Goal: Transaction & Acquisition: Obtain resource

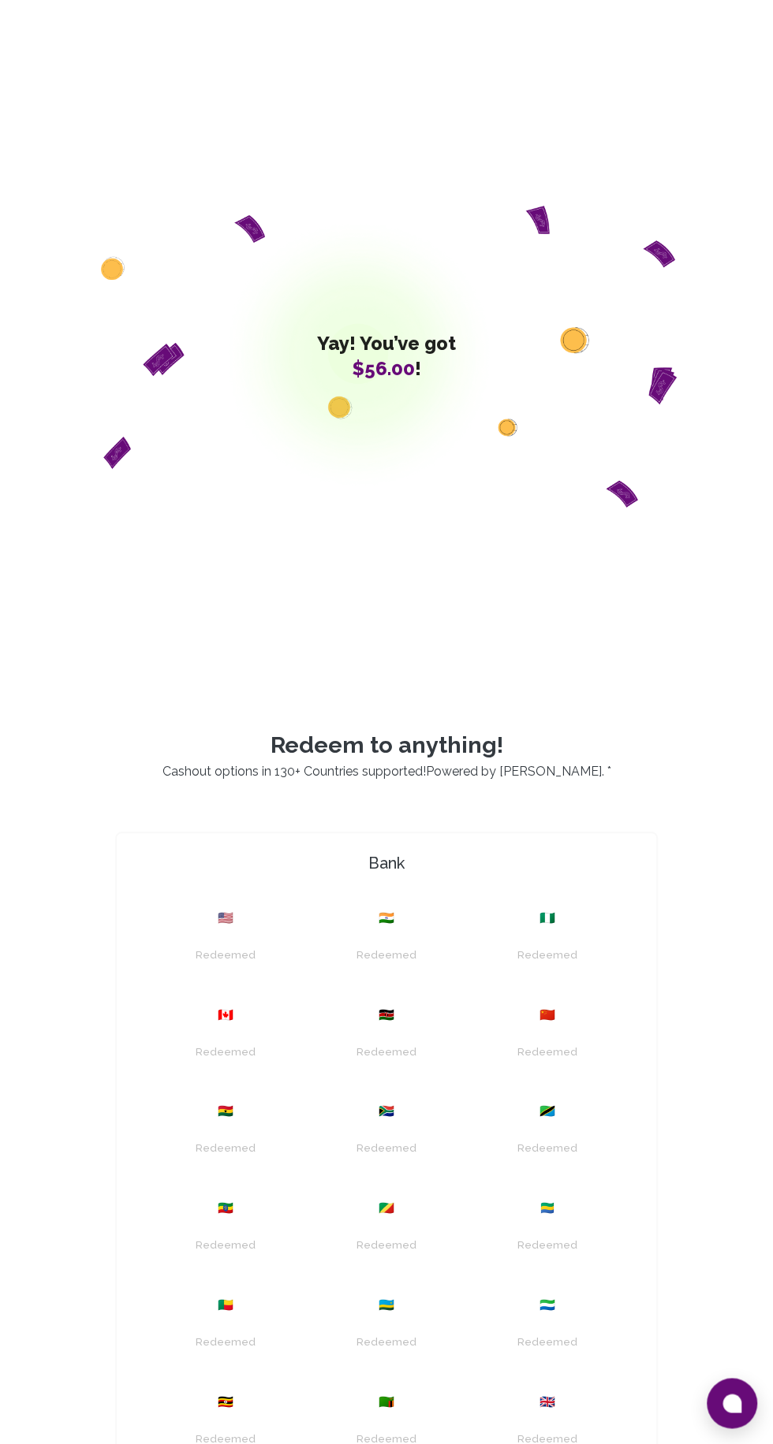
click at [725, 1383] on button at bounding box center [731, 1403] width 50 height 50
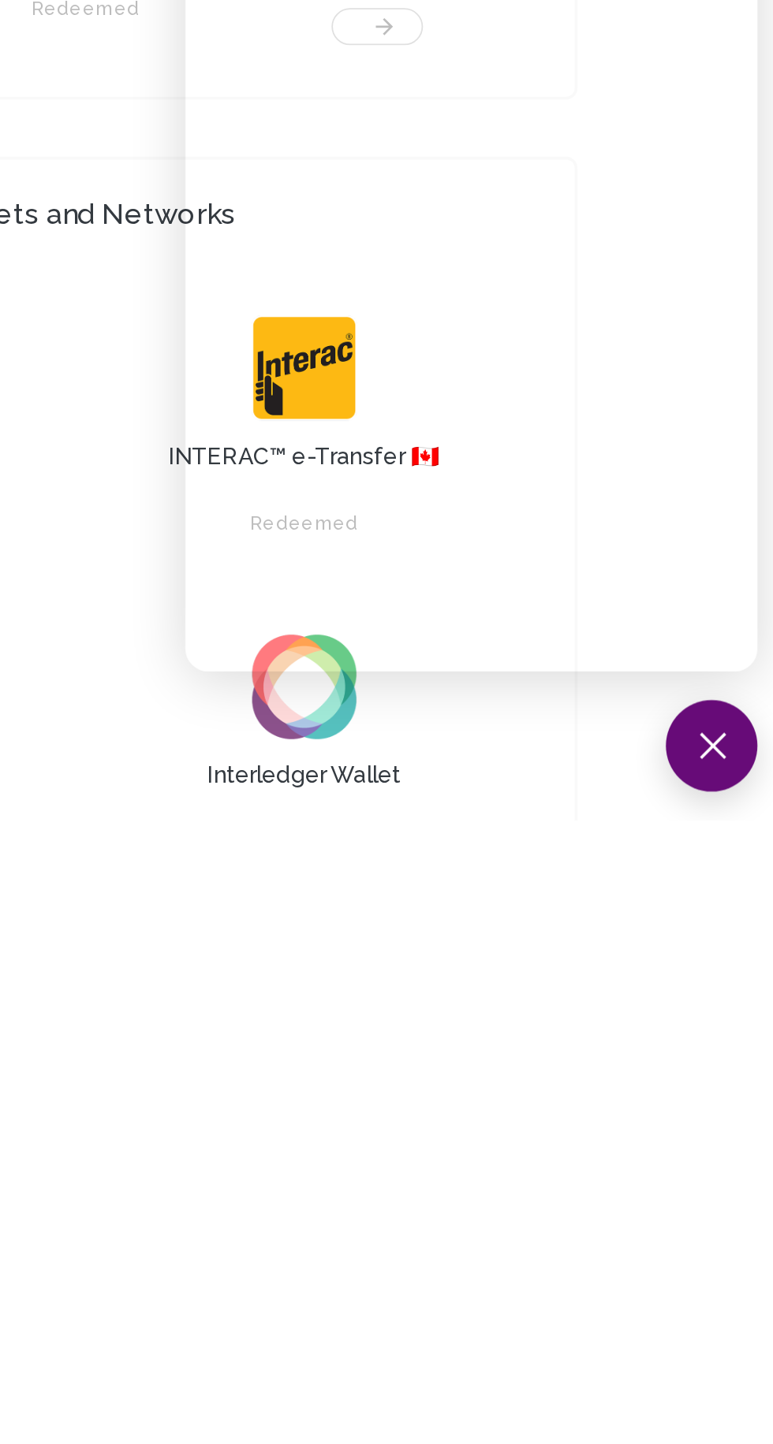
scroll to position [568, 0]
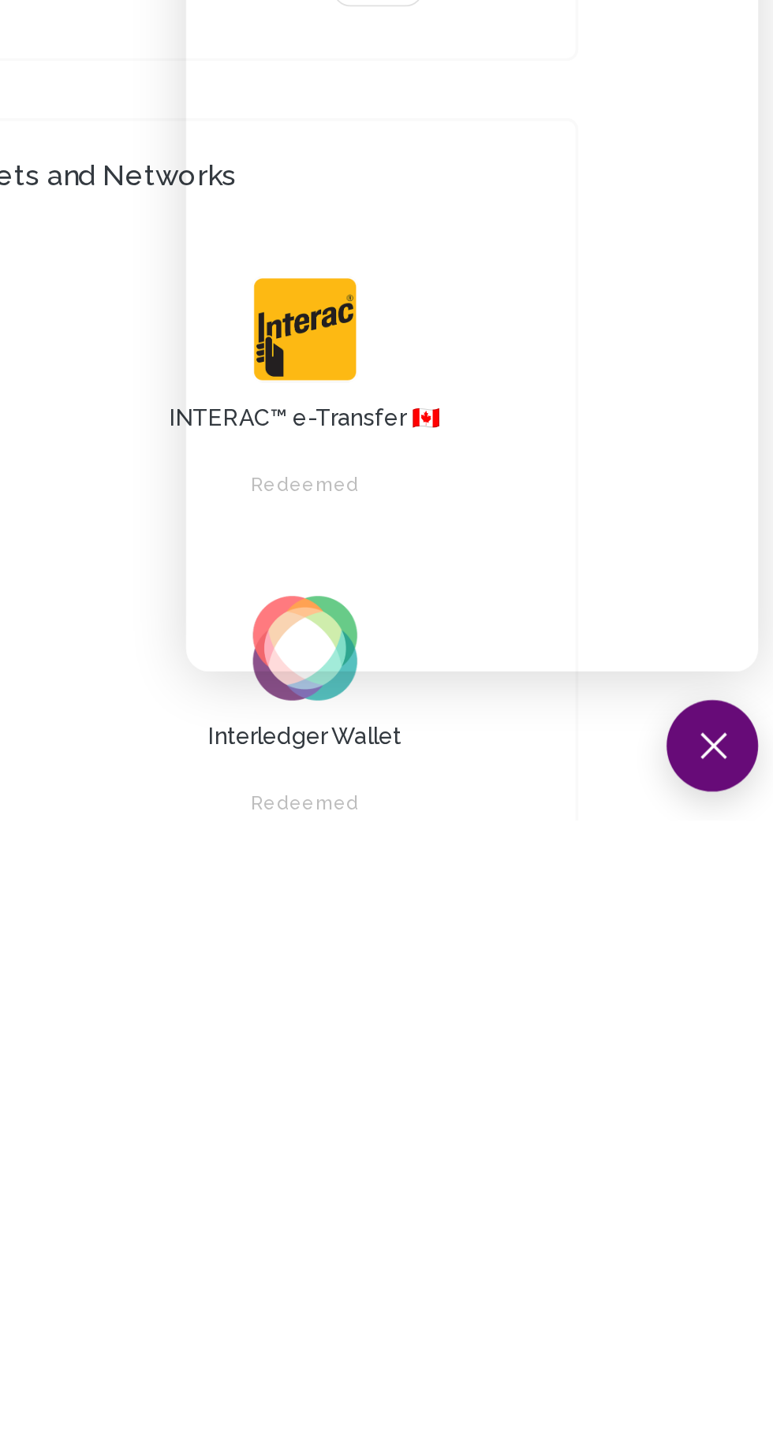
click at [736, 1400] on button at bounding box center [731, 1403] width 50 height 50
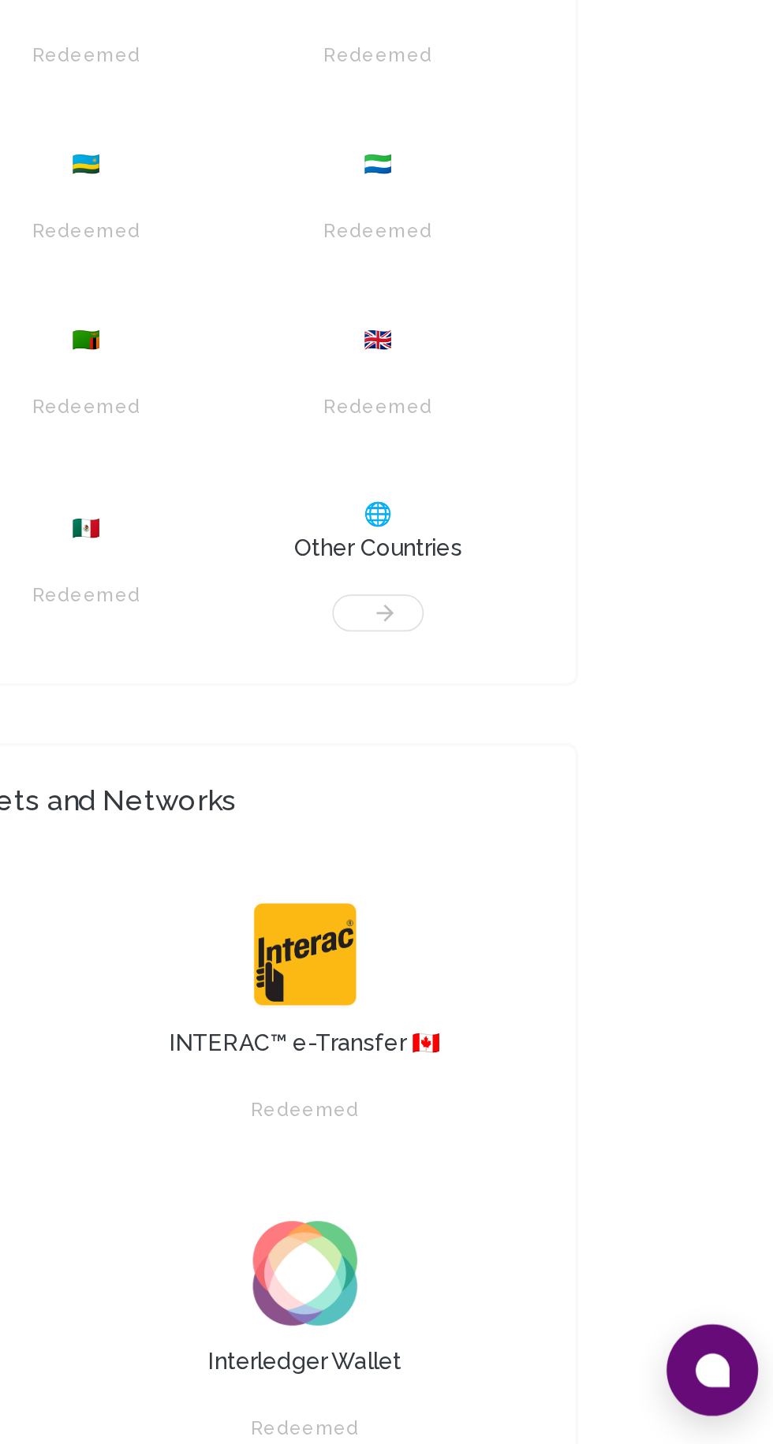
click at [725, 1407] on icon at bounding box center [731, 1403] width 19 height 19
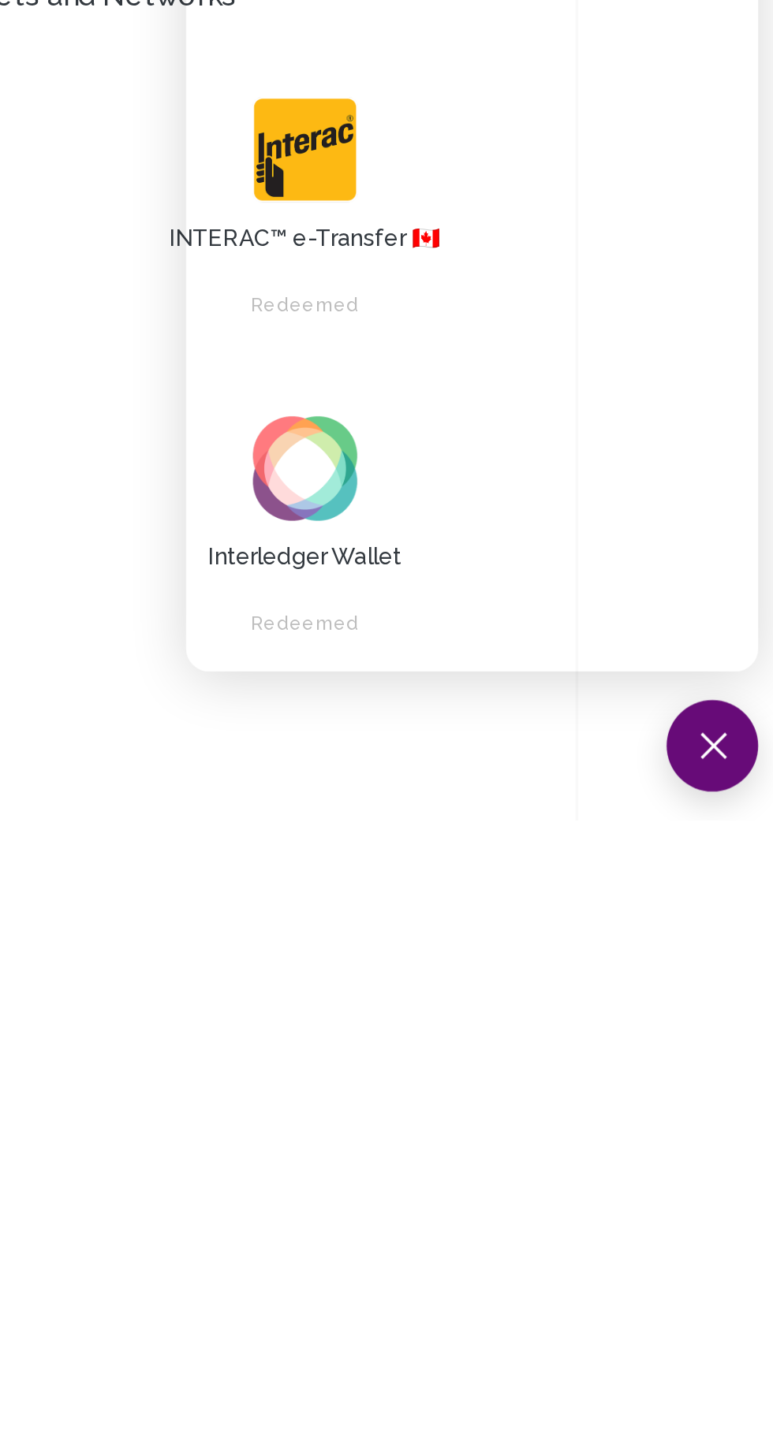
scroll to position [667, 0]
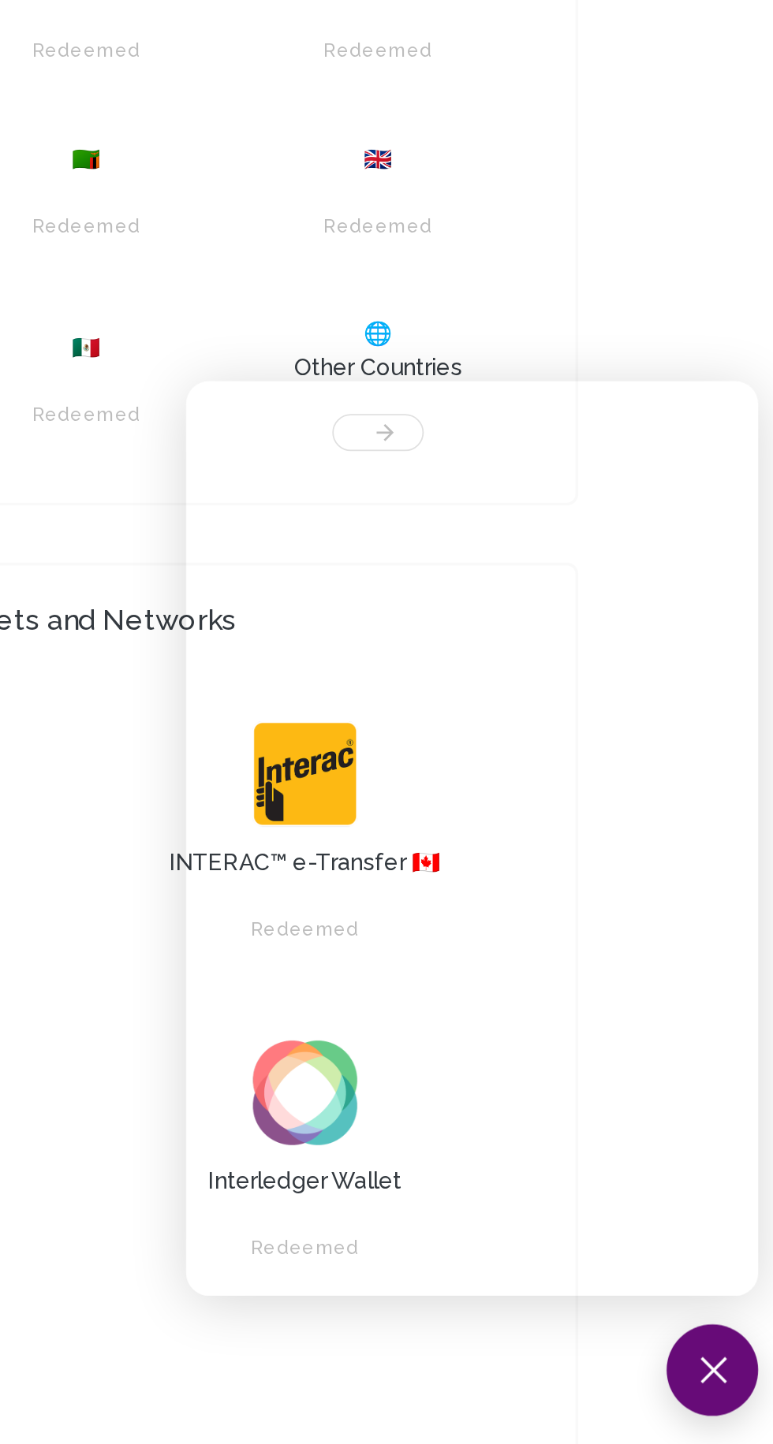
click at [500, 785] on div "Redeemed" at bounding box center [547, 765] width 142 height 40
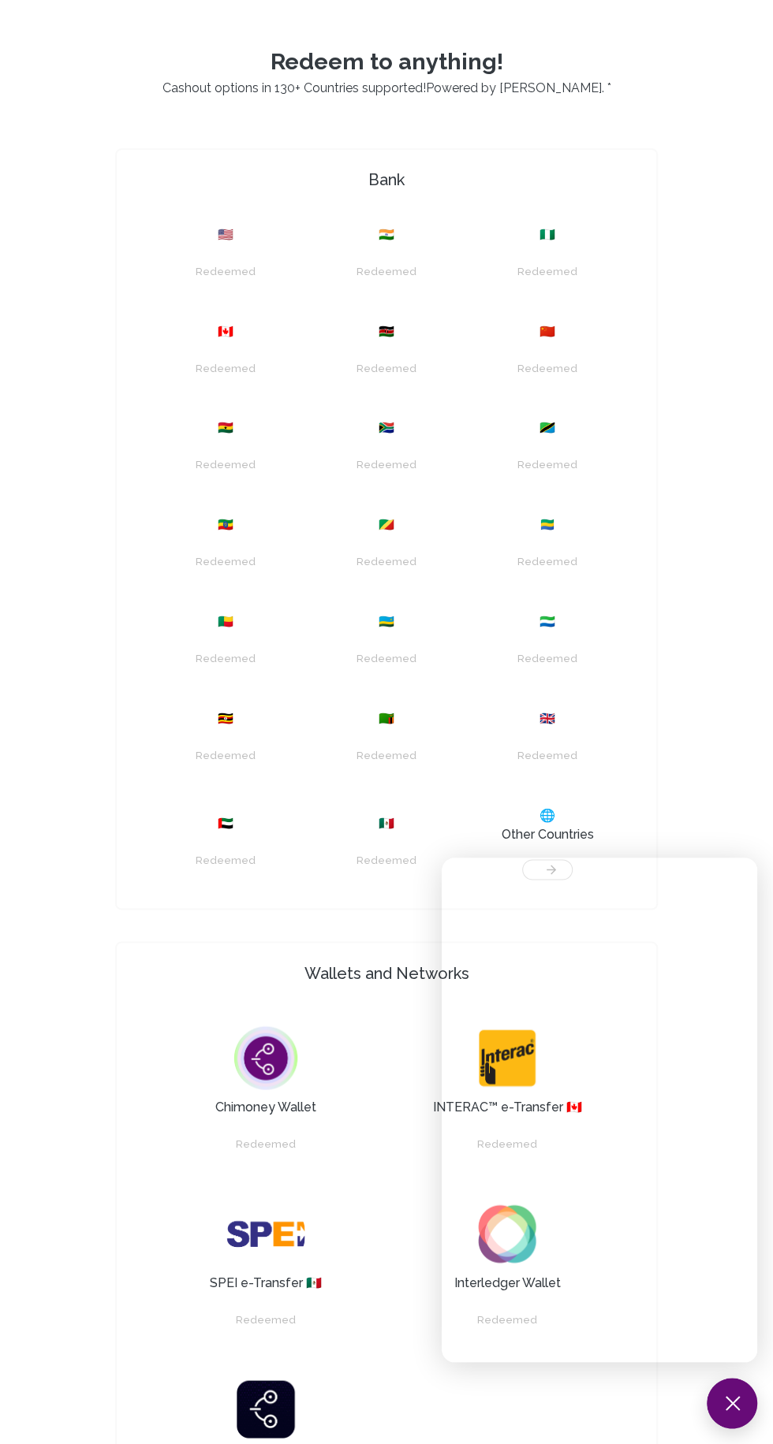
scroll to position [686, 0]
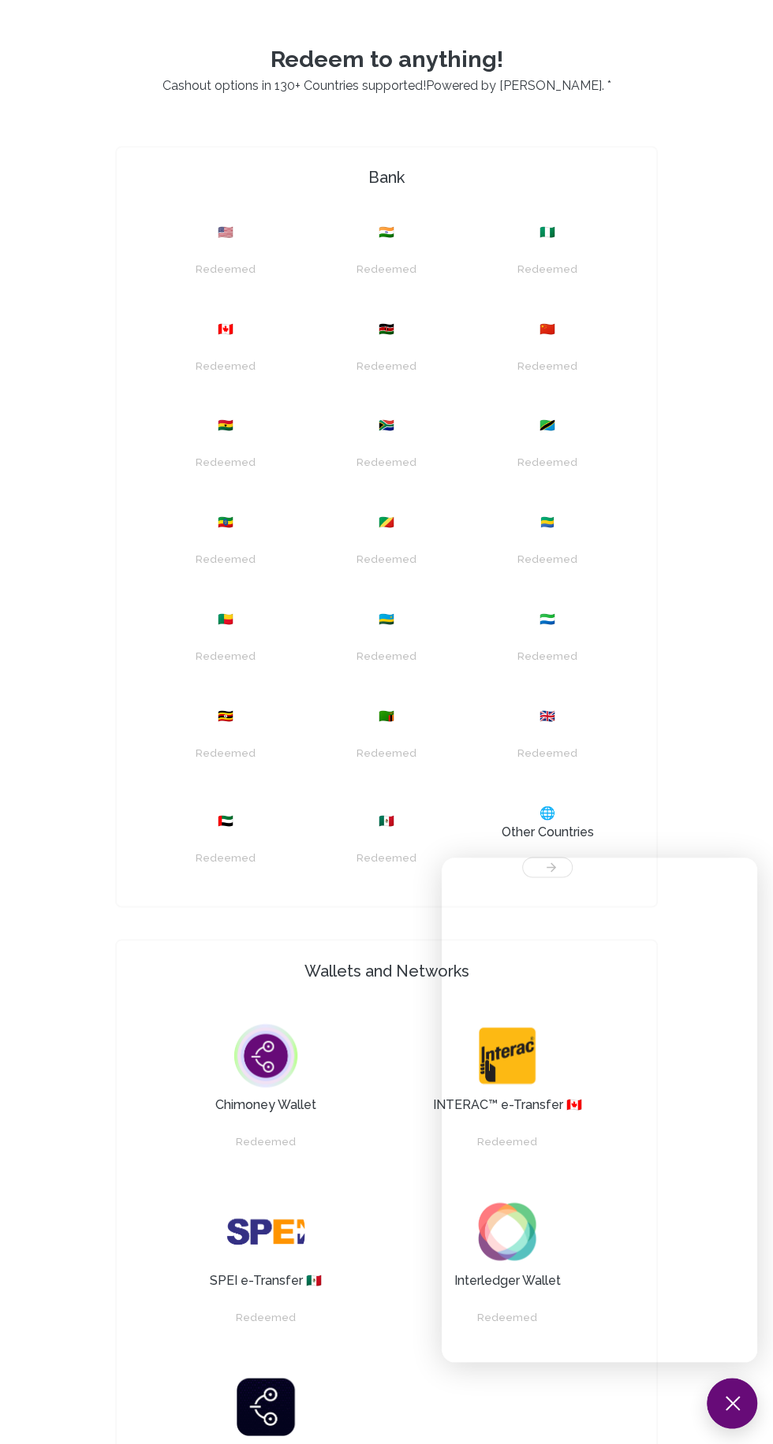
click at [691, 821] on div "Yay! You’ve got $56.00 ! Redeem to anything! Cashout options in 130+ Countries …" at bounding box center [386, 823] width 773 height 3019
click at [717, 1429] on button at bounding box center [731, 1403] width 50 height 50
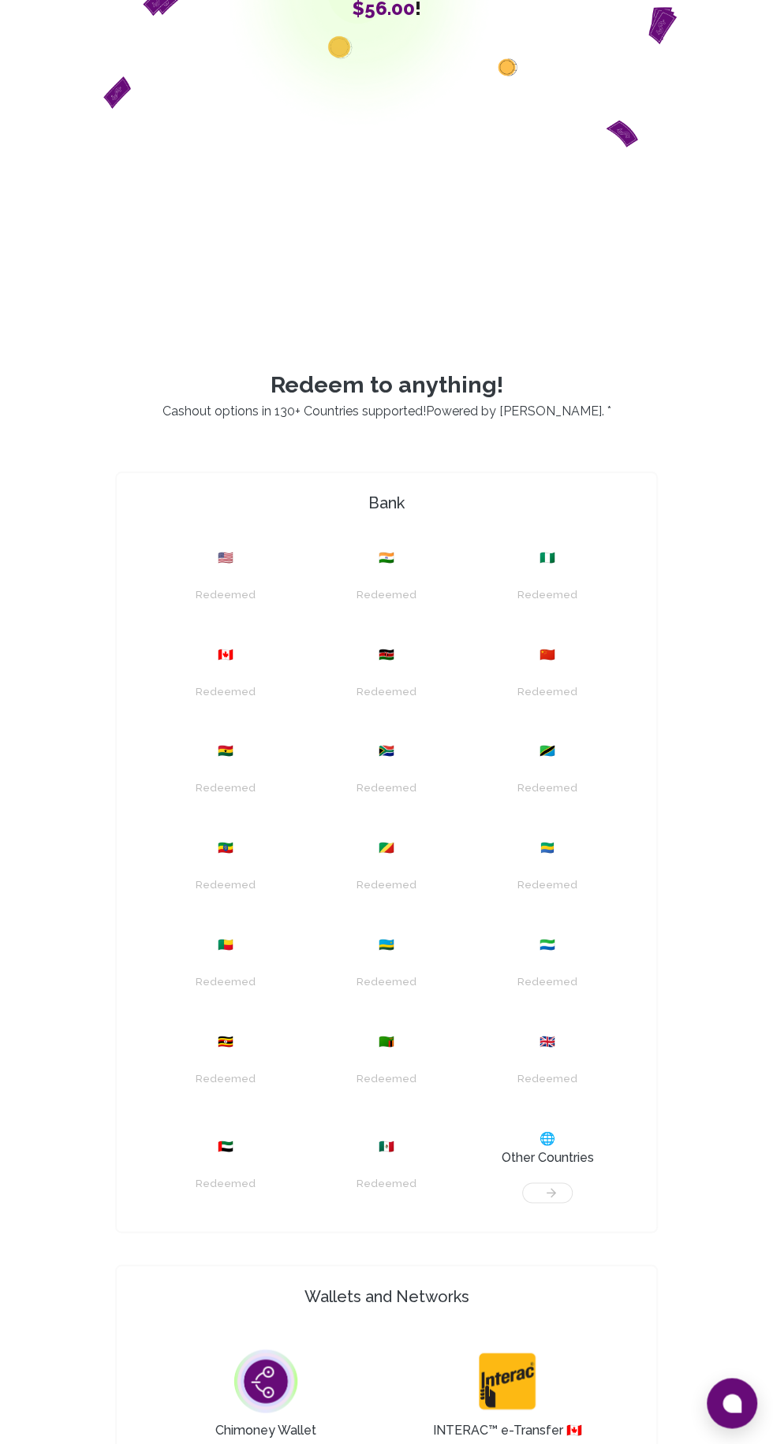
scroll to position [359, 0]
